Goal: Task Accomplishment & Management: Use online tool/utility

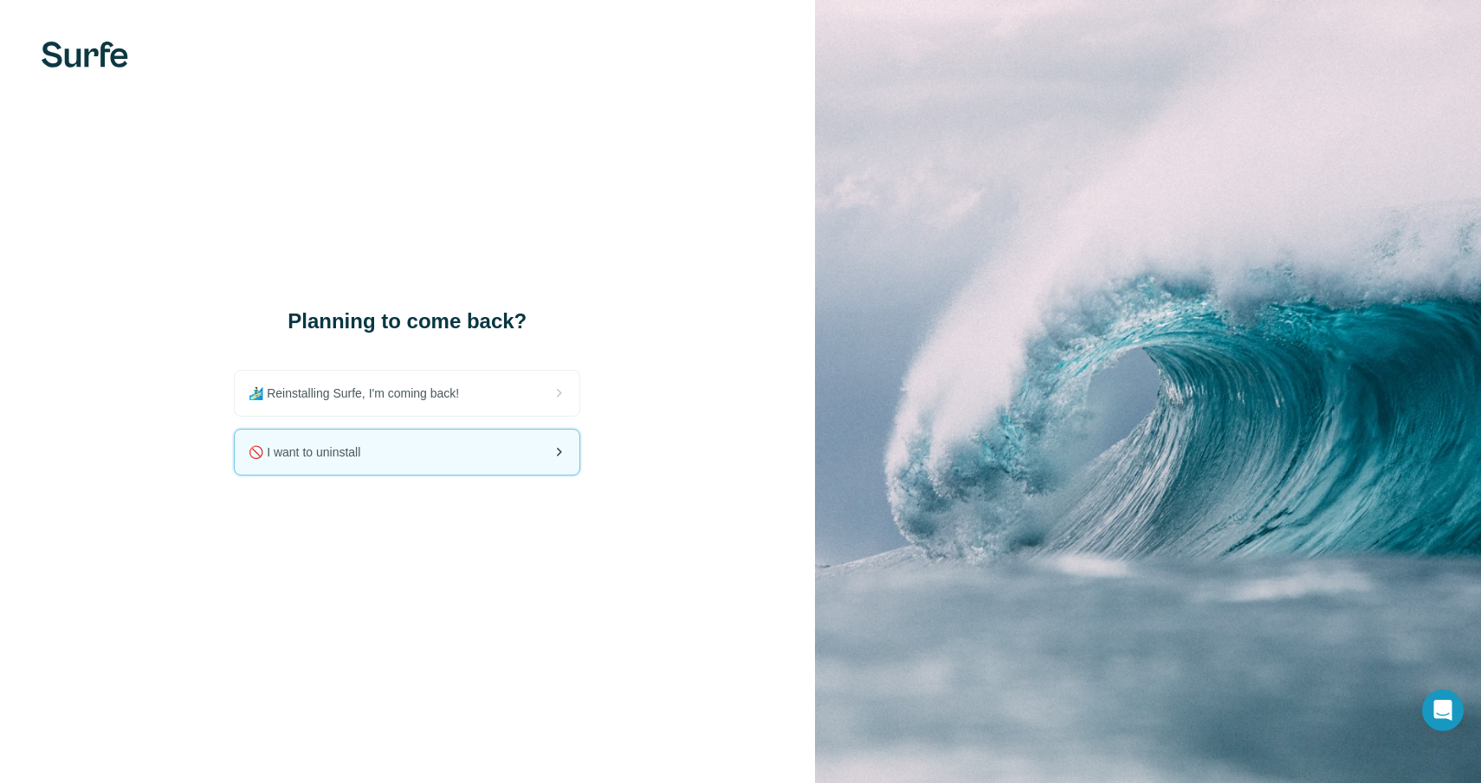
click at [314, 456] on span "🚫 I want to uninstall" at bounding box center [312, 451] width 126 height 17
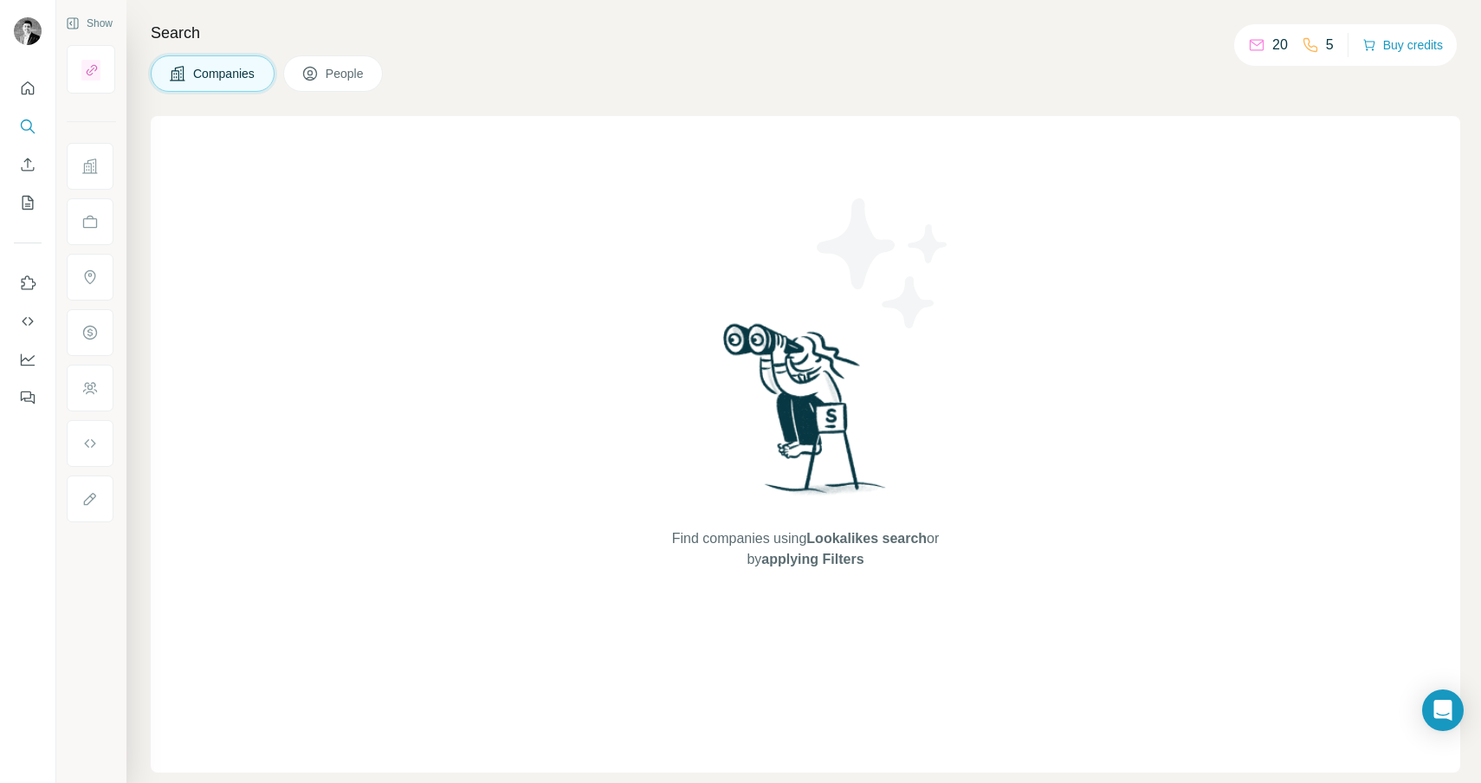
click at [1272, 48] on p "20" at bounding box center [1280, 45] width 16 height 21
click at [1257, 47] on icon at bounding box center [1256, 44] width 17 height 17
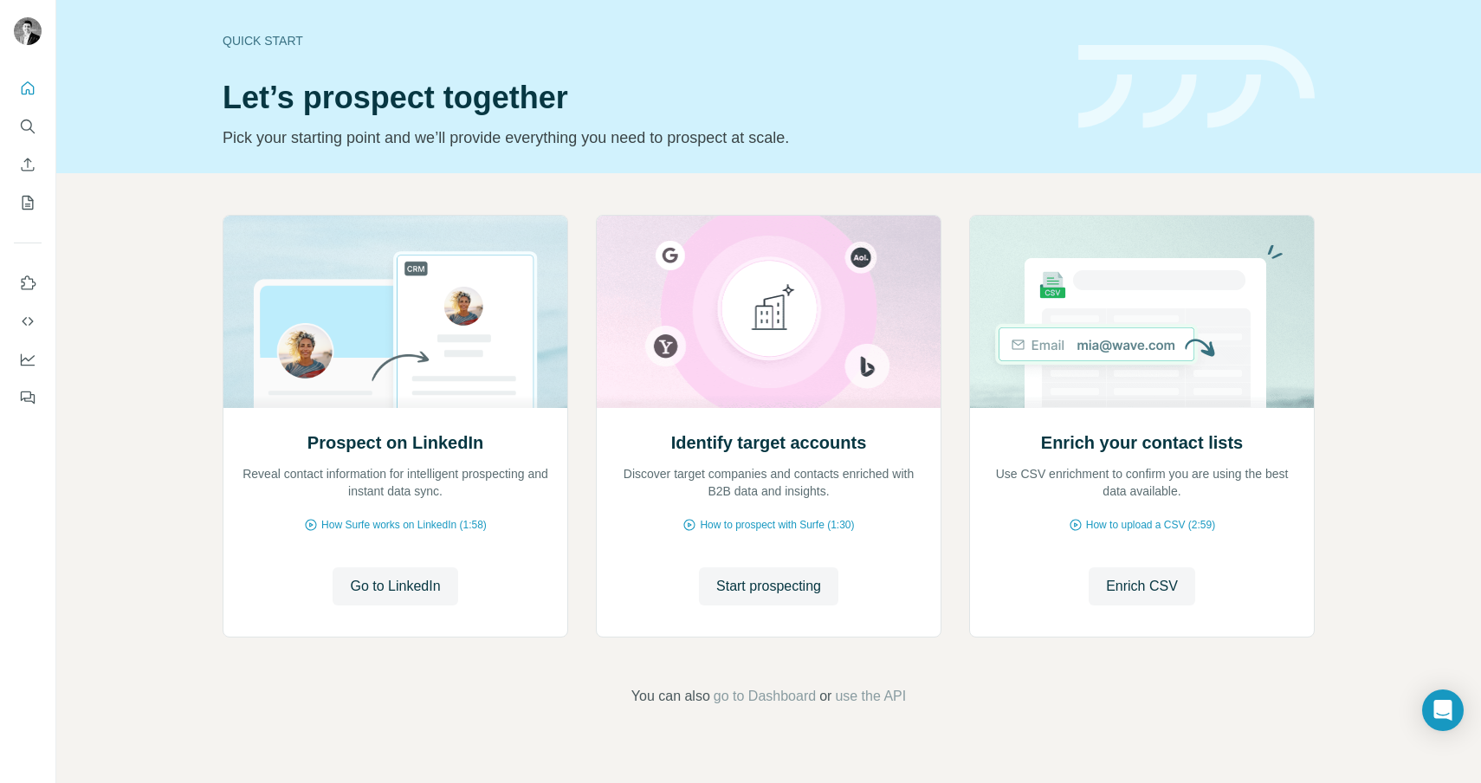
click at [111, 365] on div "Prospect on LinkedIn Reveal contact information for intelligent prospecting and…" at bounding box center [768, 460] width 1425 height 575
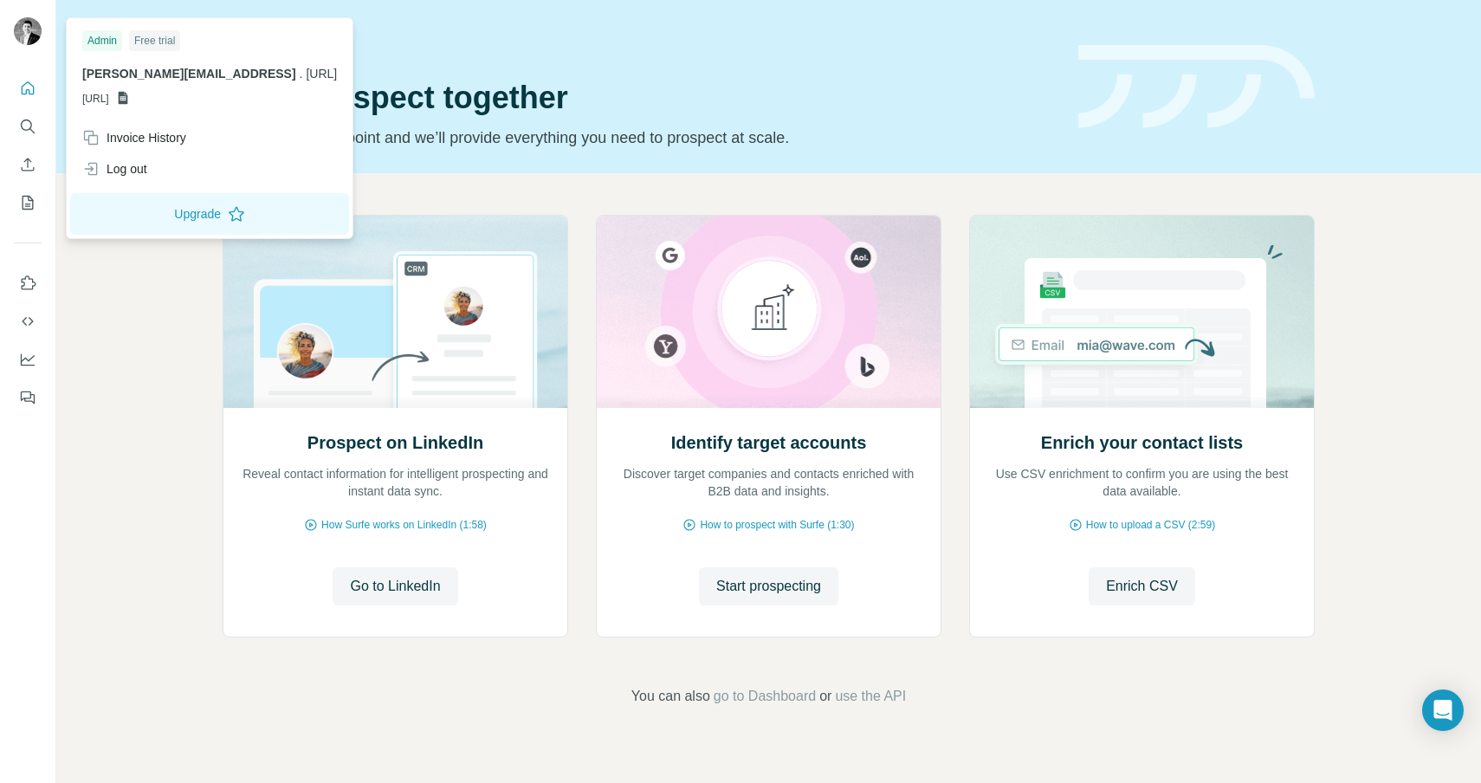
click at [34, 28] on img at bounding box center [28, 31] width 28 height 28
click at [163, 46] on div "Free trial" at bounding box center [154, 40] width 51 height 21
click at [30, 397] on icon "Feedback" at bounding box center [26, 396] width 10 height 10
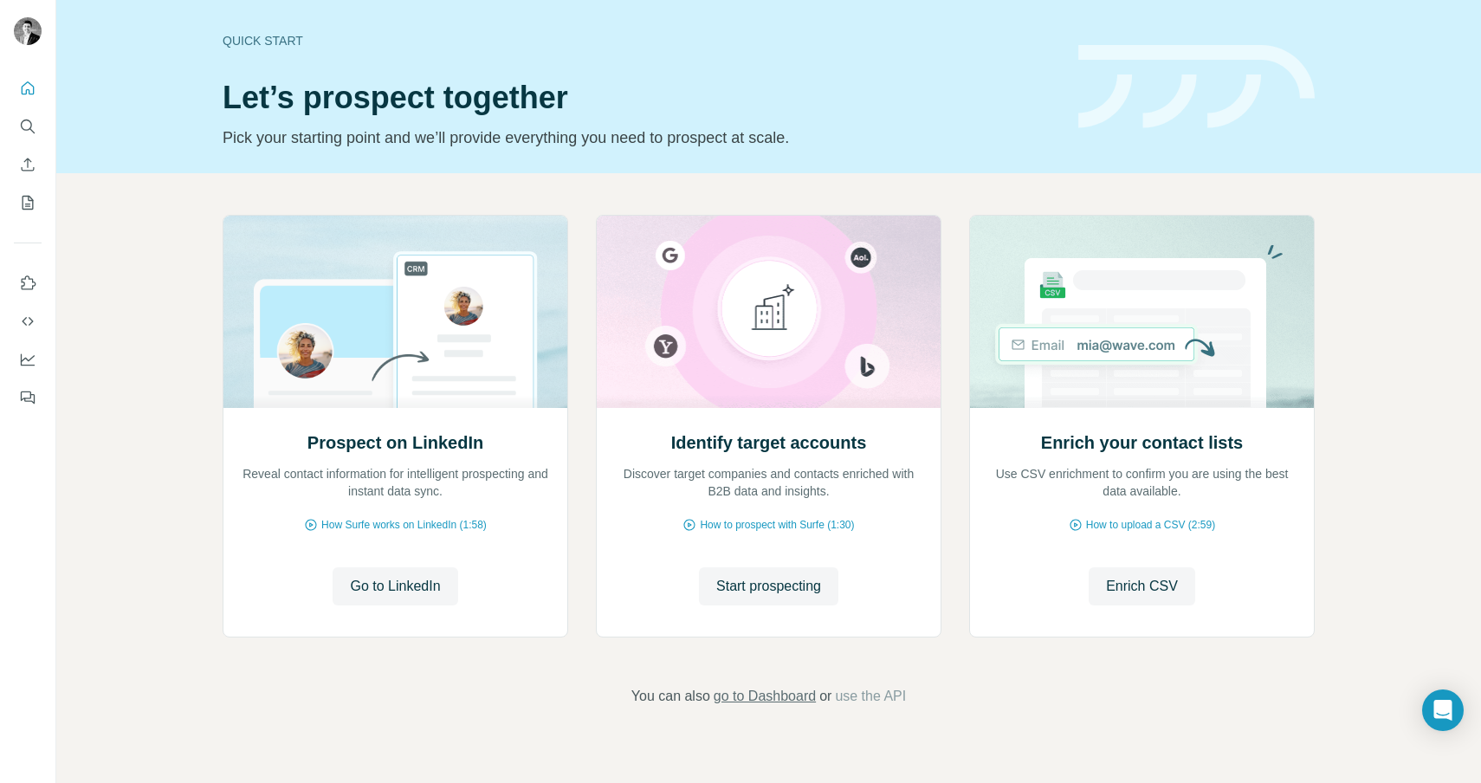
click at [734, 700] on span "go to Dashboard" at bounding box center [765, 696] width 102 height 21
click at [764, 699] on span "go to Dashboard" at bounding box center [765, 696] width 102 height 21
click at [866, 701] on span "use the API" at bounding box center [870, 696] width 71 height 21
